Goal: Complete application form

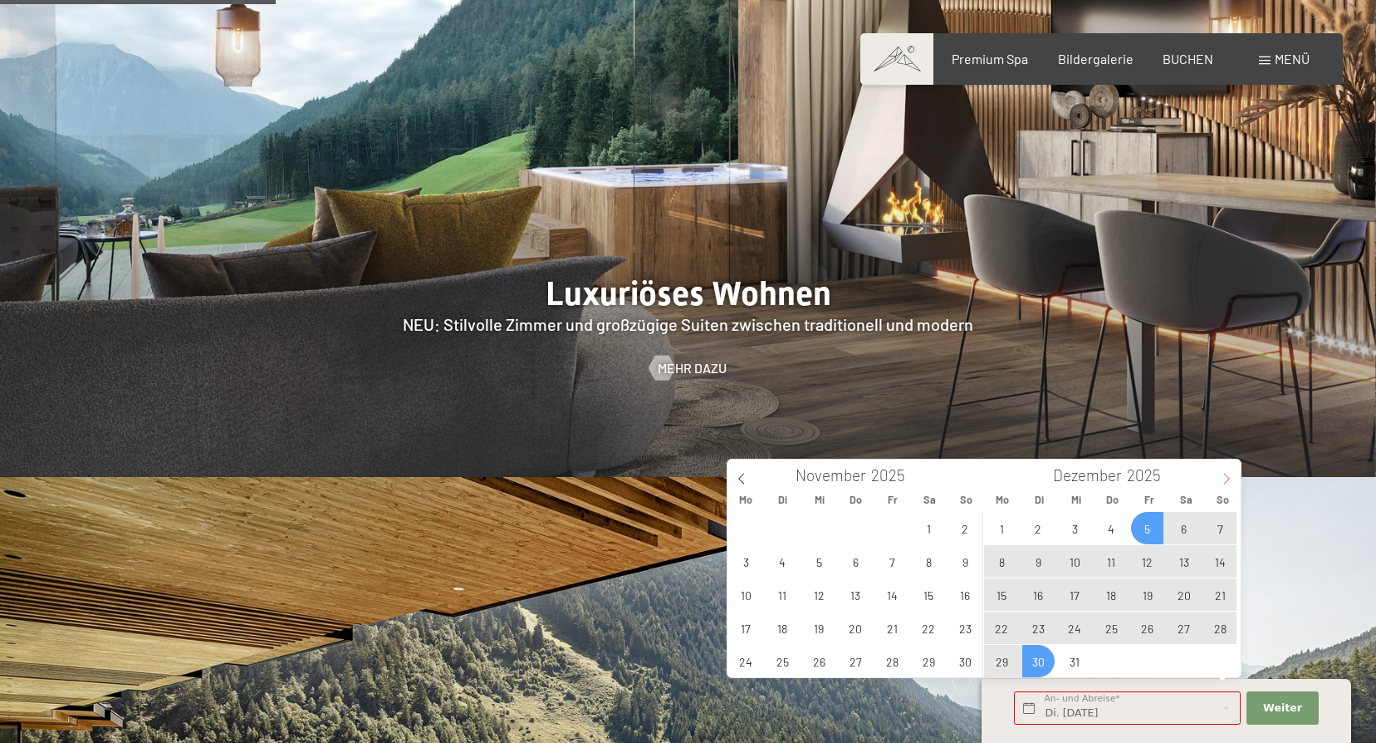
click at [1224, 481] on icon at bounding box center [1227, 479] width 12 height 12
type input "2026"
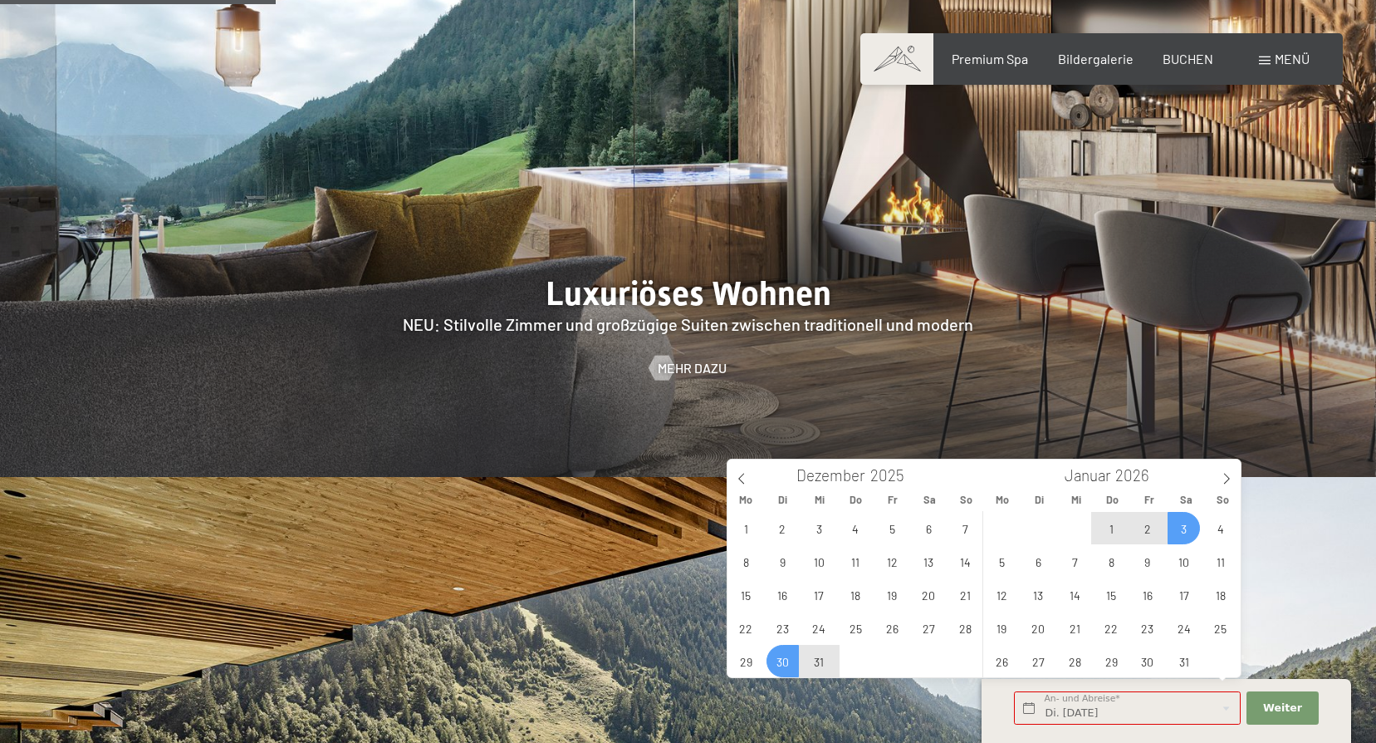
click at [1190, 530] on span "3" at bounding box center [1184, 528] width 32 height 32
type input "Di. [DATE] - [DATE]"
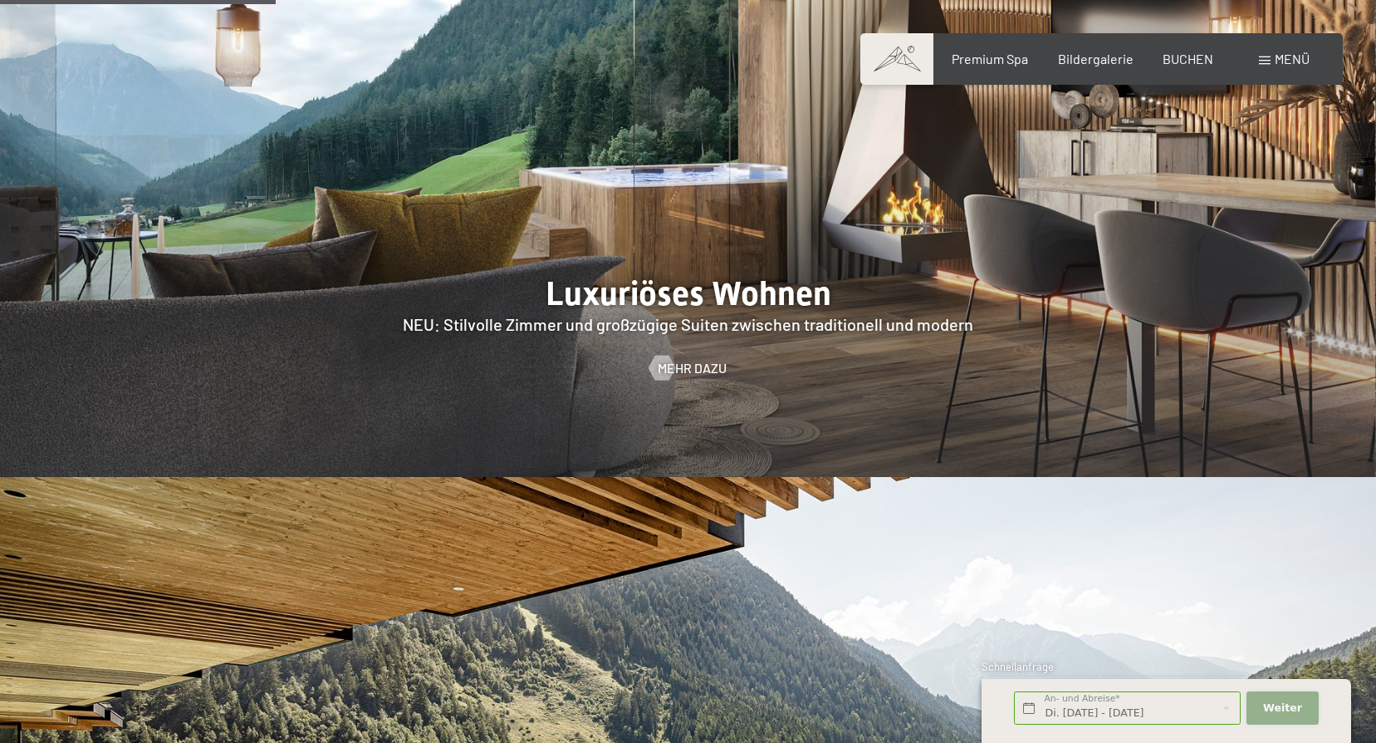
click at [1284, 707] on span "Weiter" at bounding box center [1282, 707] width 39 height 15
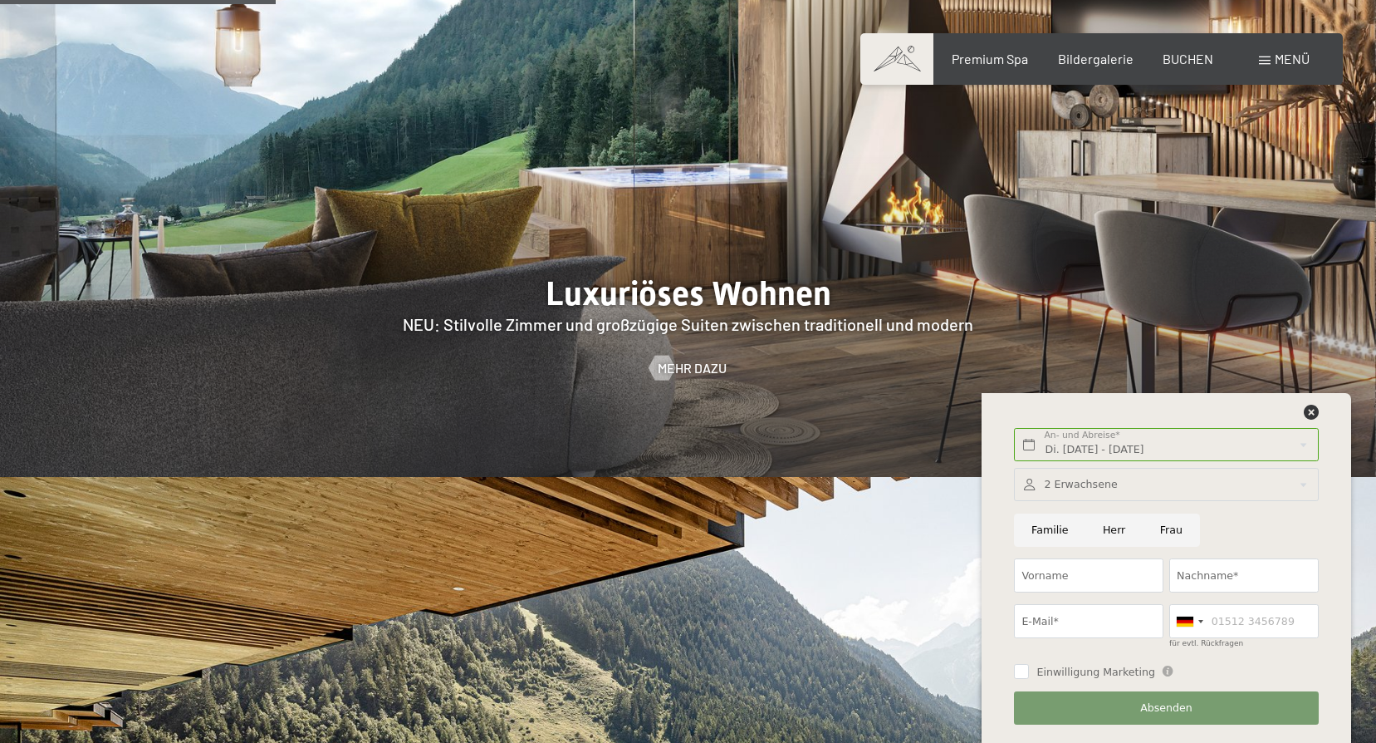
click at [1075, 482] on div at bounding box center [1166, 485] width 304 height 34
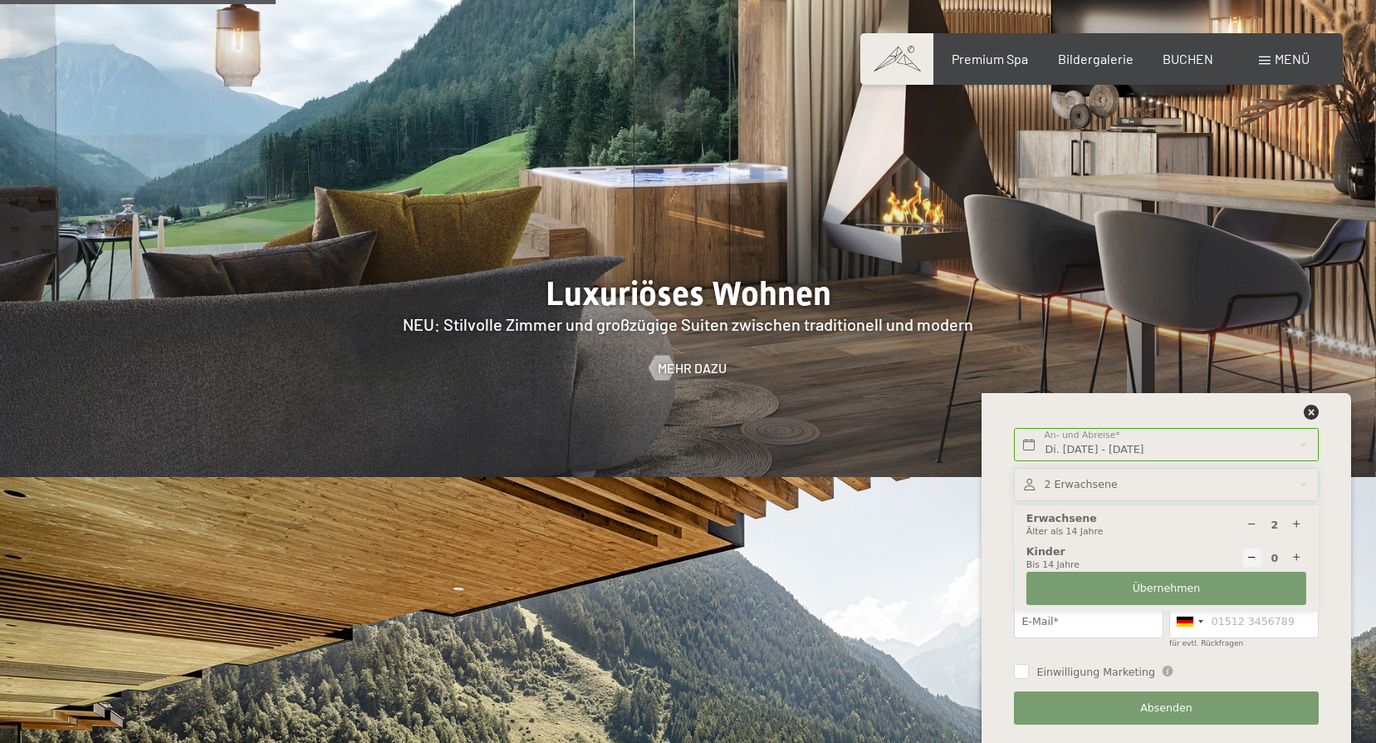
click at [1296, 523] on icon at bounding box center [1297, 524] width 11 height 11
type input "3"
click at [1195, 588] on span "Übernehmen" at bounding box center [1167, 588] width 68 height 15
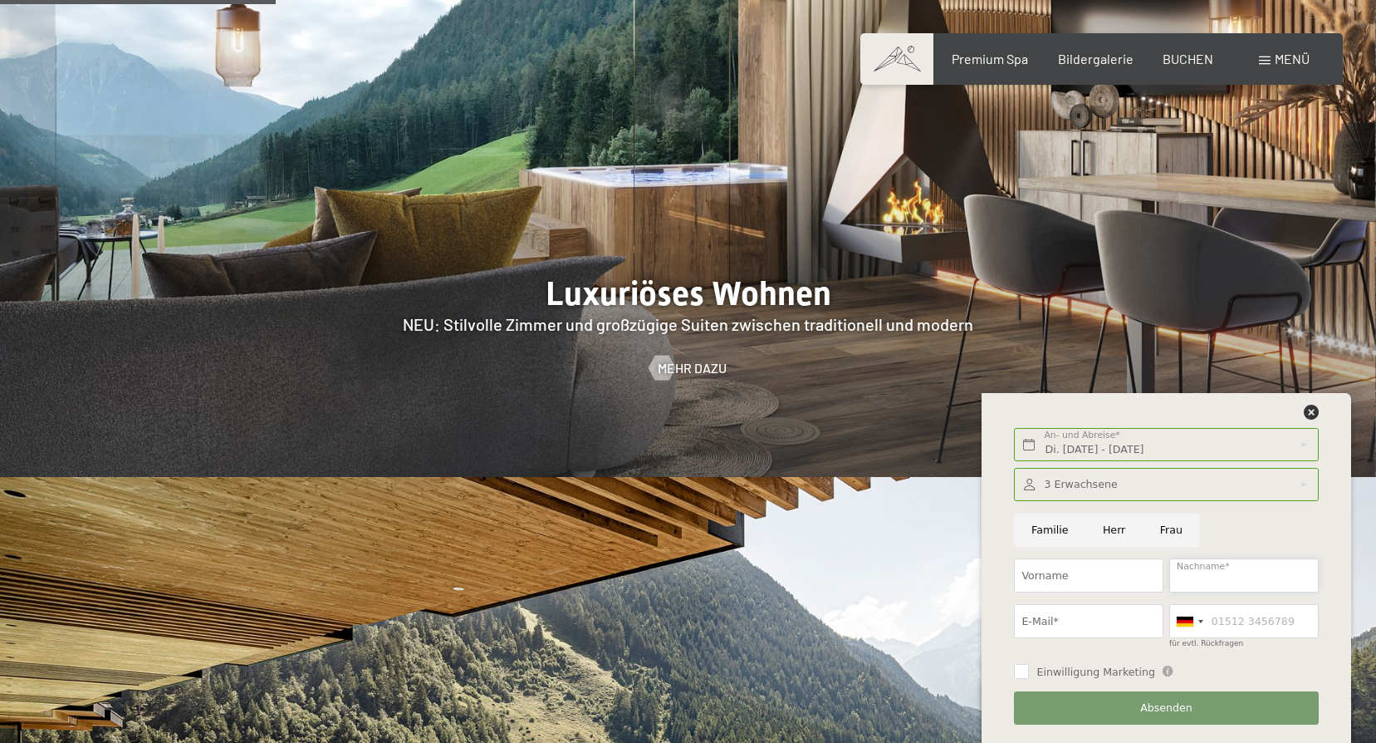
click at [1218, 573] on input "Nachname*" at bounding box center [1245, 575] width 150 height 34
type input "Rheinberger"
click at [1110, 611] on input "E-Mail*" at bounding box center [1089, 621] width 150 height 34
type input "[EMAIL_ADDRESS][DOMAIN_NAME]"
click at [1245, 623] on input "für evtl. Rückfragen" at bounding box center [1245, 621] width 150 height 34
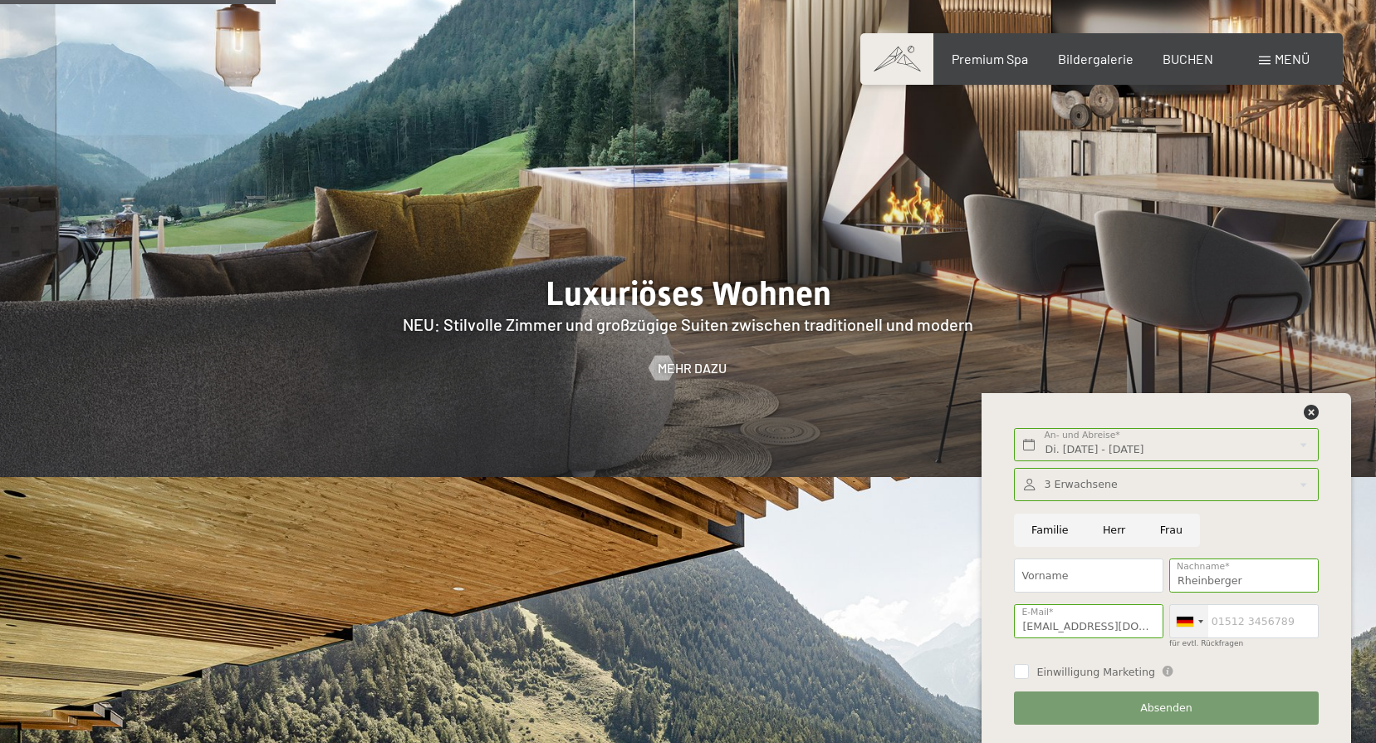
click at [1188, 616] on div at bounding box center [1185, 621] width 17 height 10
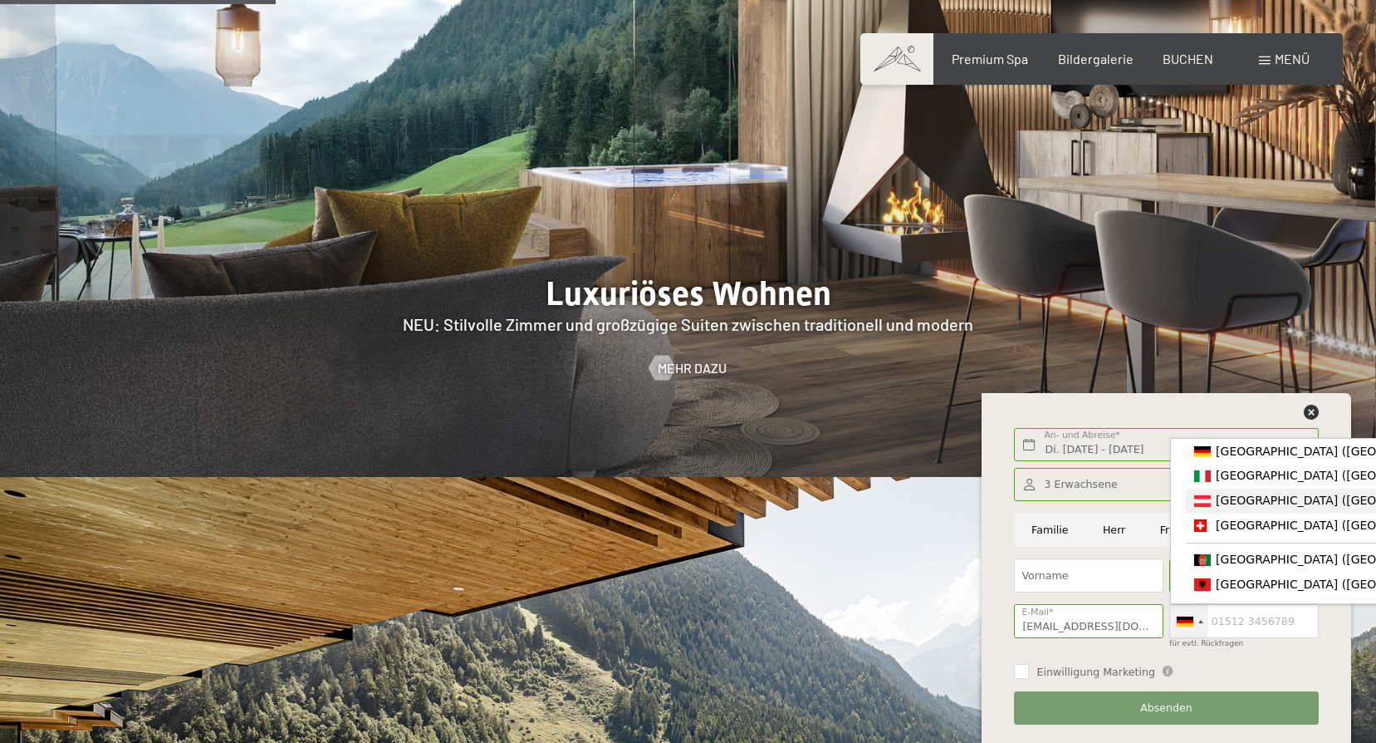
click at [1236, 502] on span "[GEOGRAPHIC_DATA] ([GEOGRAPHIC_DATA])" at bounding box center [1345, 499] width 258 height 13
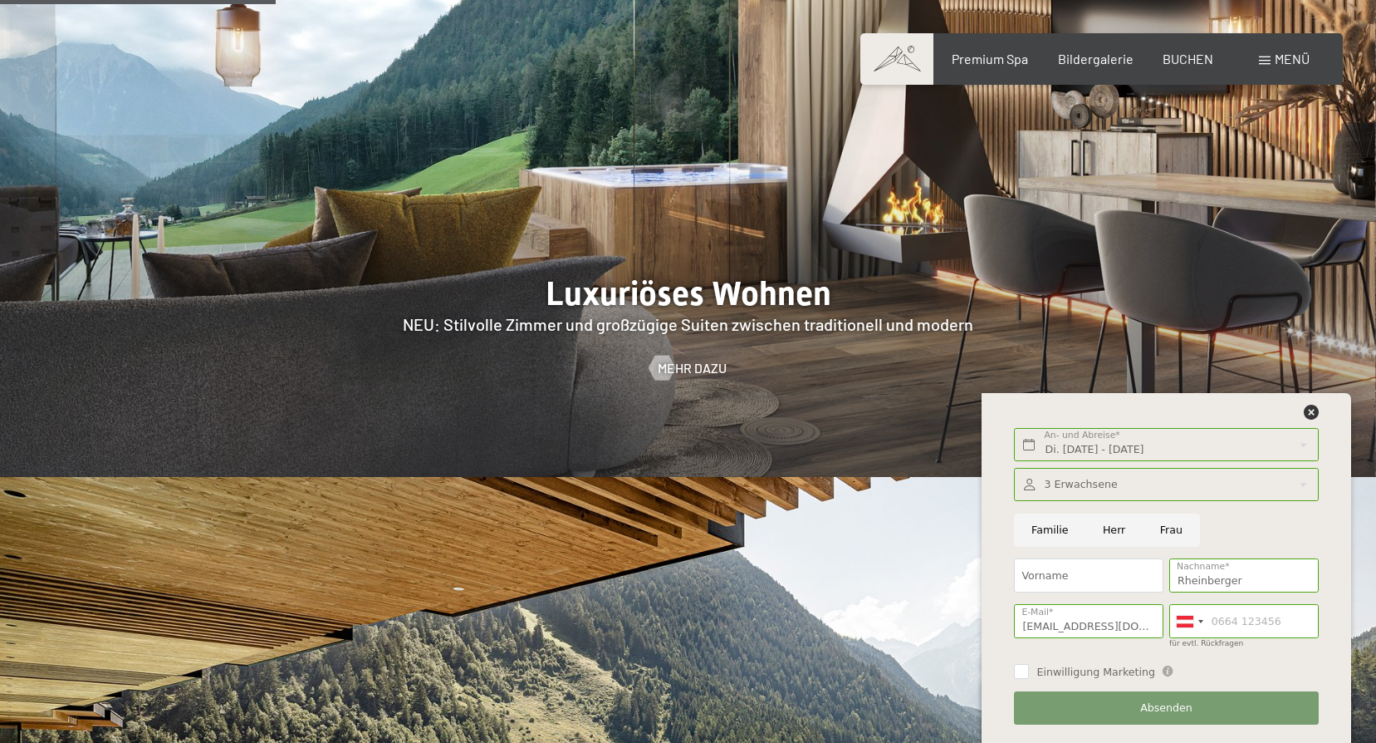
click at [1169, 534] on input "Frau" at bounding box center [1171, 530] width 57 height 34
radio input "true"
click at [1101, 587] on input "Vorname" at bounding box center [1089, 575] width 150 height 34
type input "[PERSON_NAME]"
click at [1210, 518] on div "Familie [PERSON_NAME]" at bounding box center [1167, 530] width 310 height 46
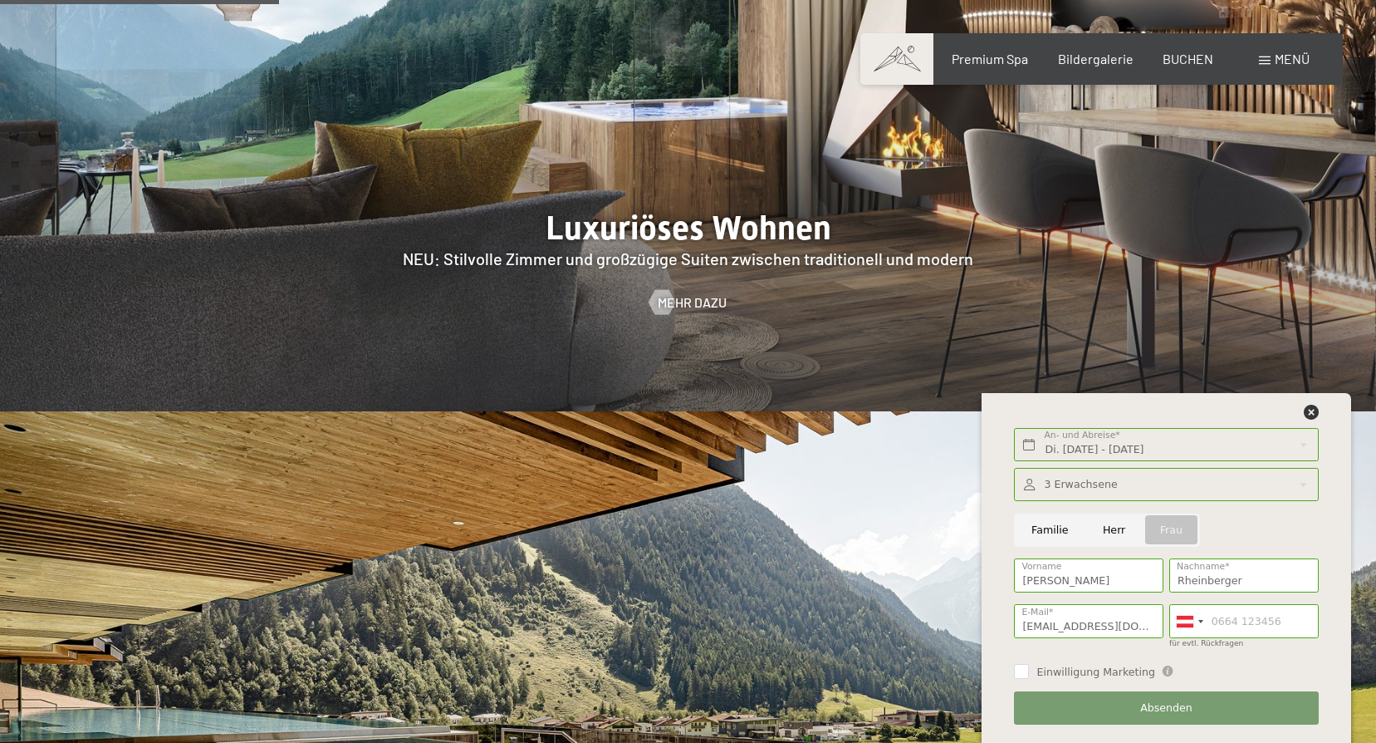
scroll to position [1911, 0]
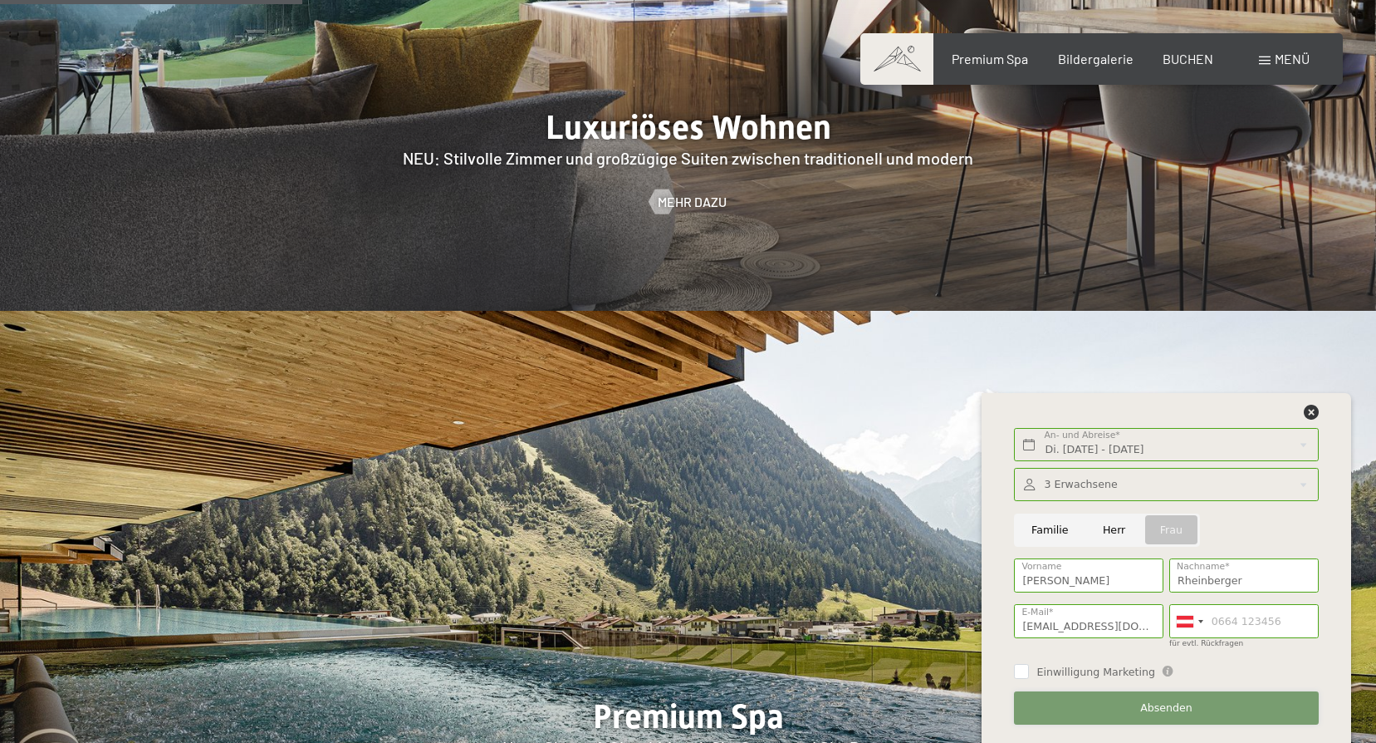
click at [1164, 706] on span "Absenden" at bounding box center [1167, 707] width 52 height 15
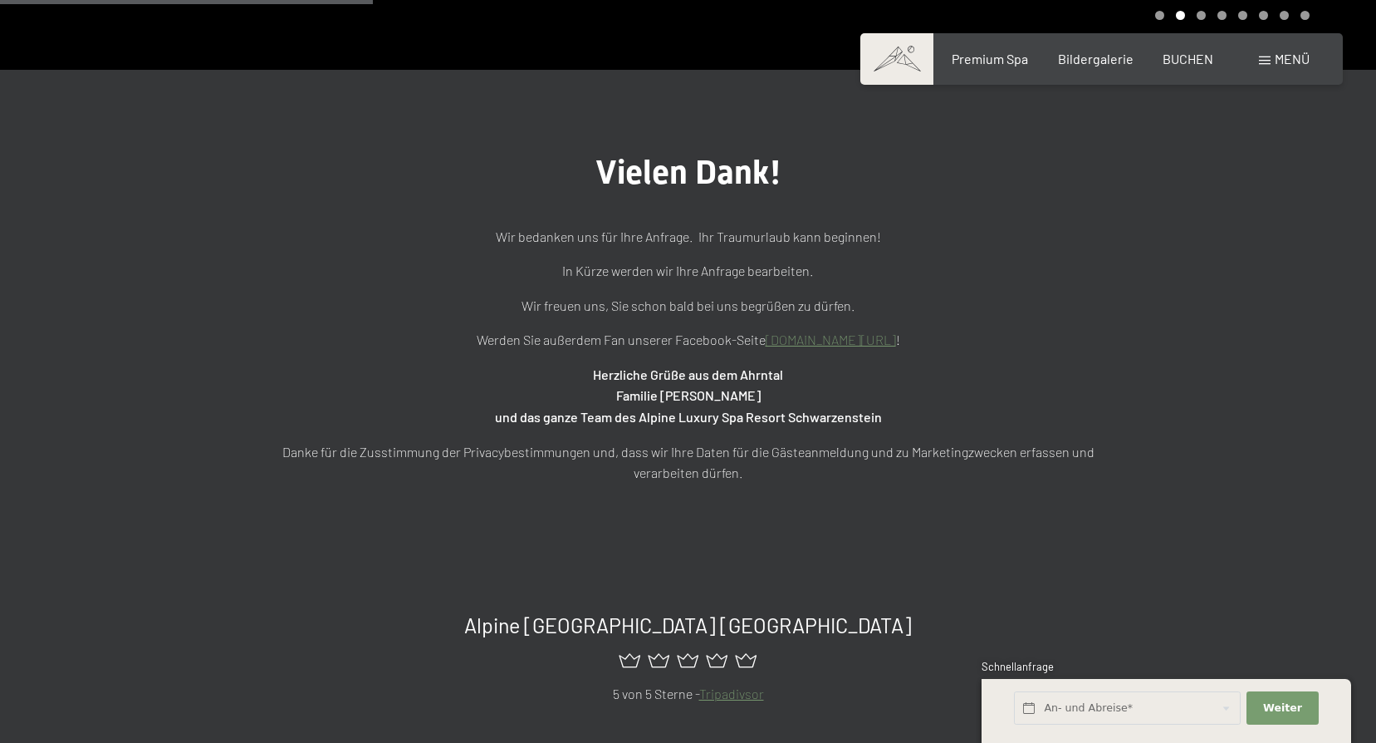
scroll to position [498, 0]
